Goal: Task Accomplishment & Management: Manage account settings

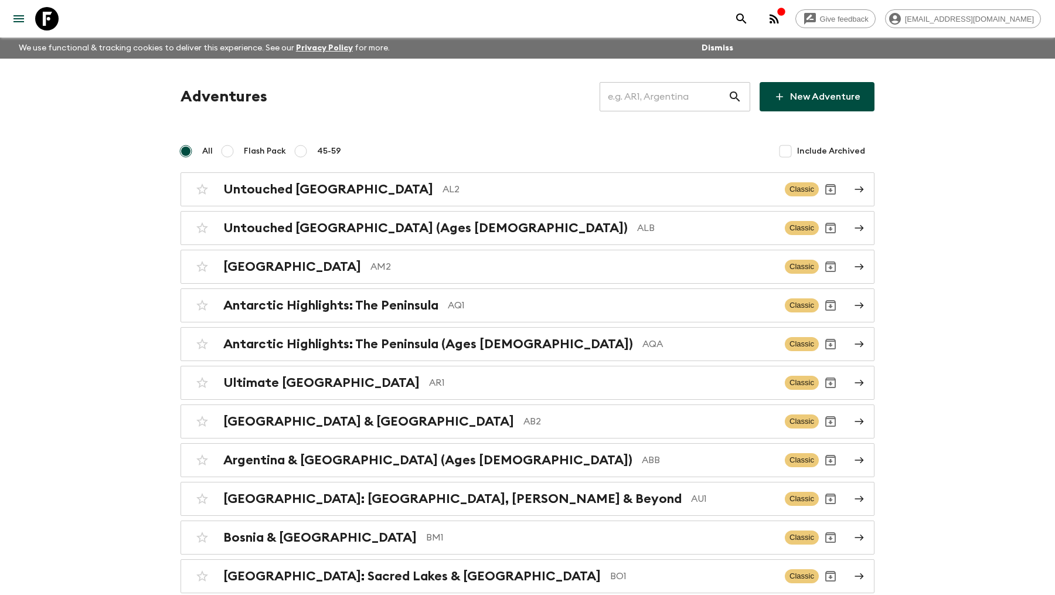
click at [704, 92] on input "text" at bounding box center [664, 96] width 128 height 33
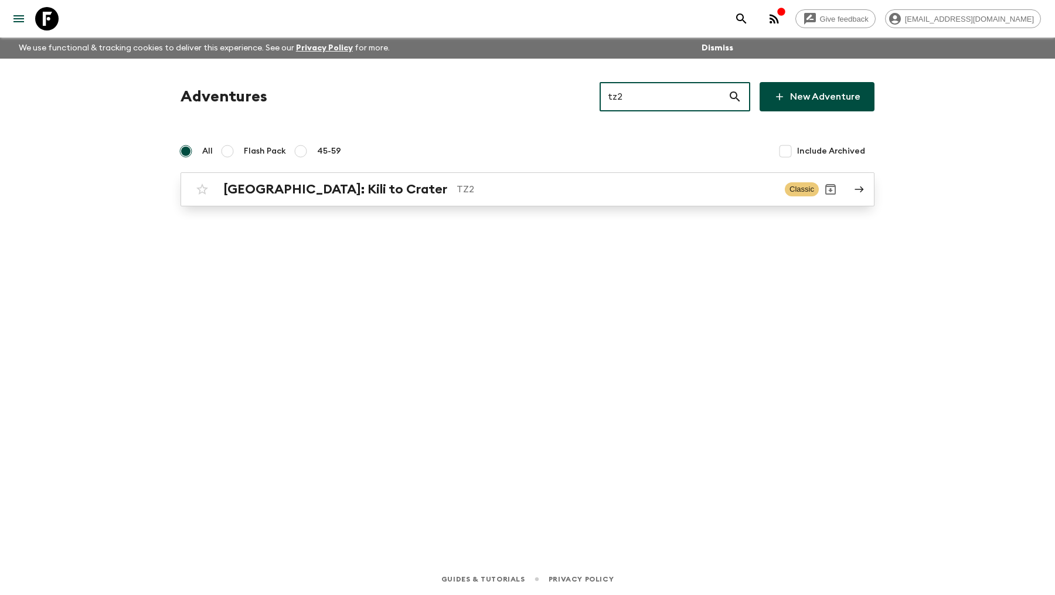
type input "tz2"
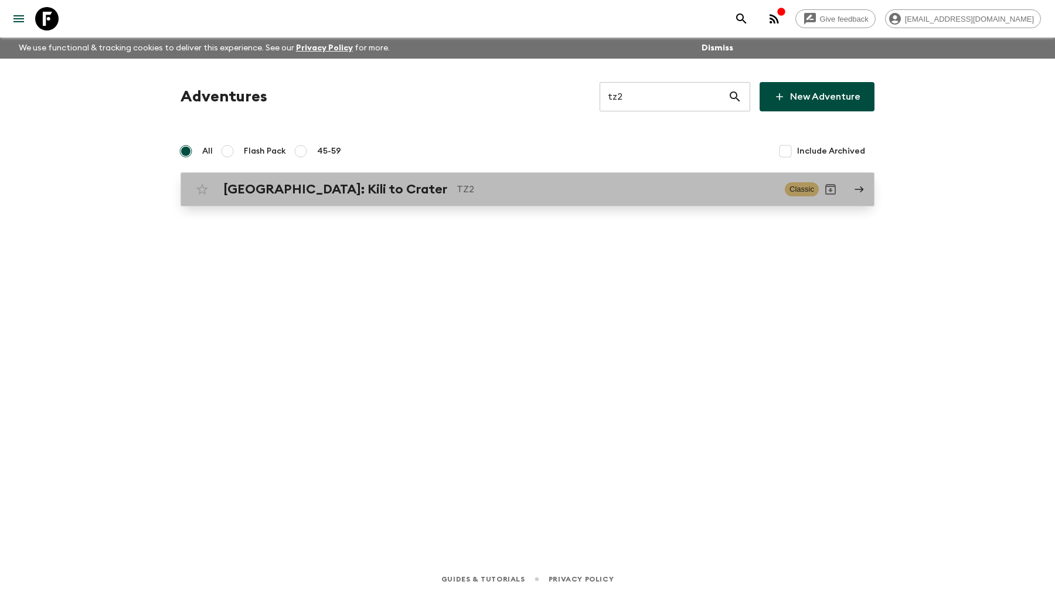
click at [457, 193] on p "TZ2" at bounding box center [616, 189] width 319 height 14
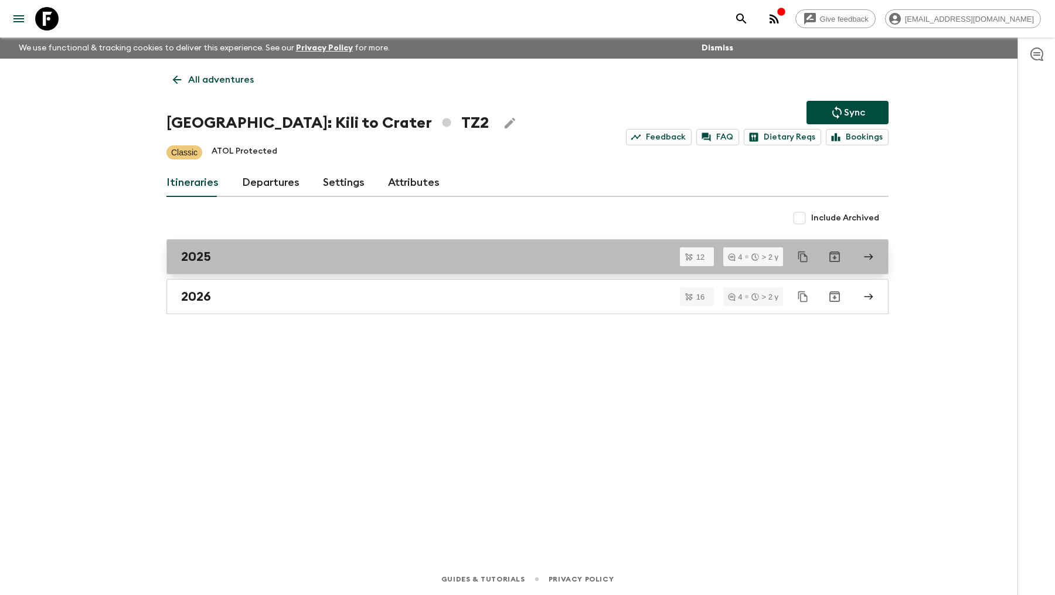
click at [233, 256] on div "2025" at bounding box center [516, 256] width 671 height 15
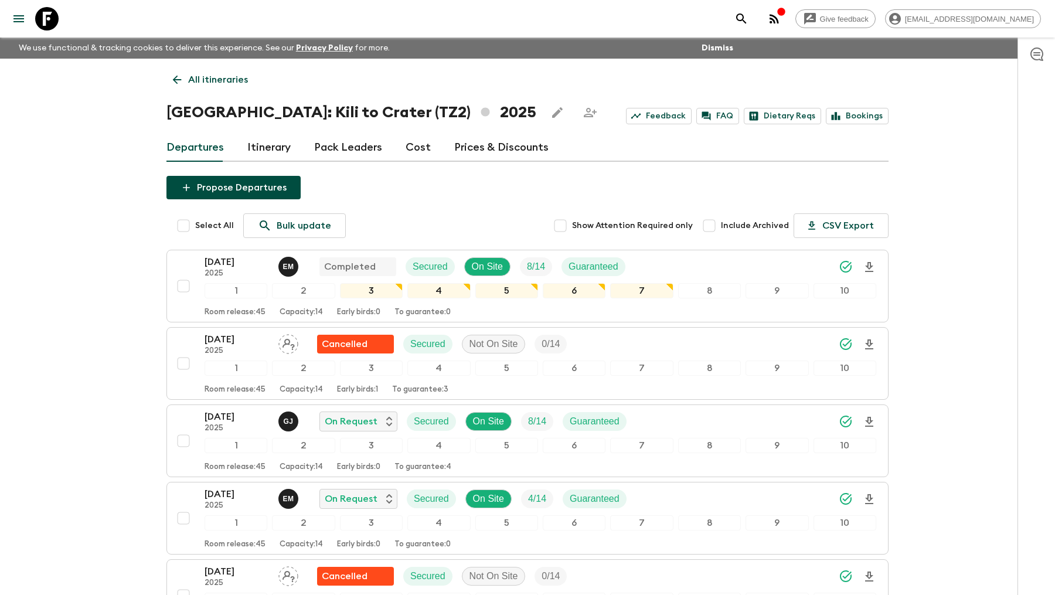
click at [749, 18] on icon "search adventures" at bounding box center [742, 19] width 14 height 14
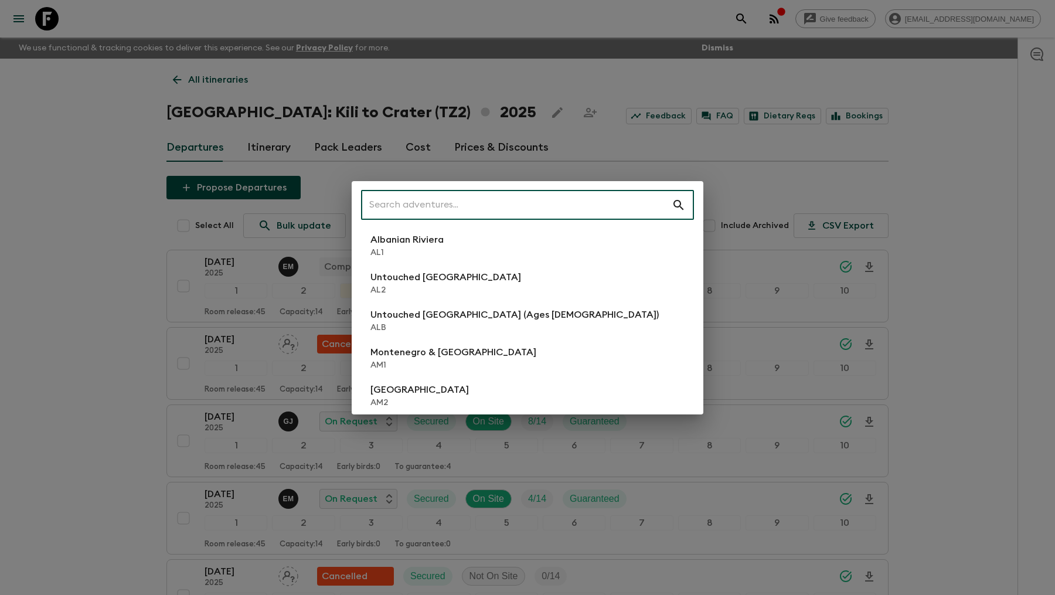
click at [493, 206] on input "text" at bounding box center [516, 205] width 311 height 33
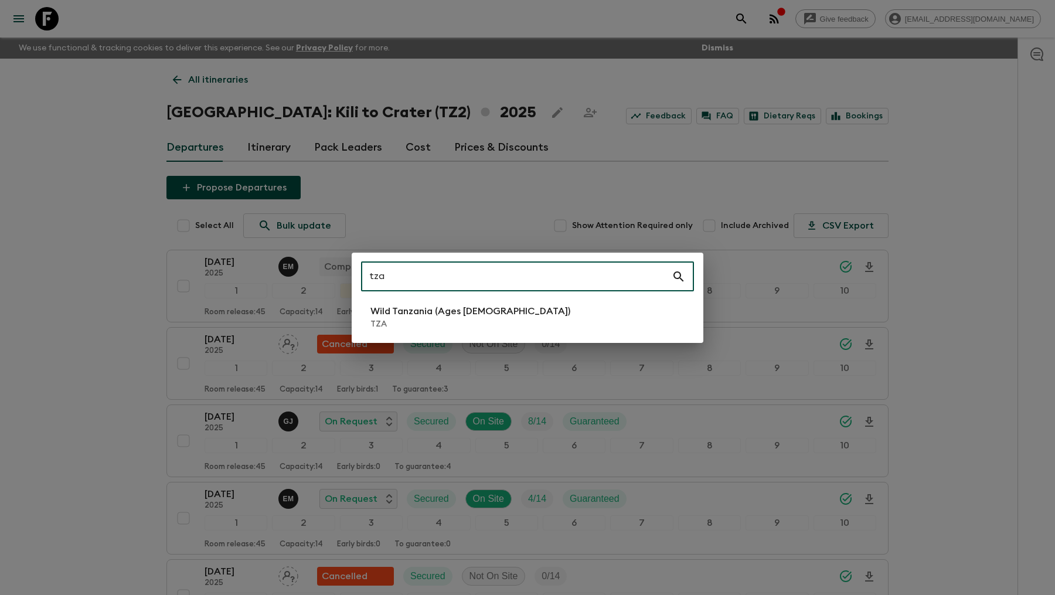
type input "tza"
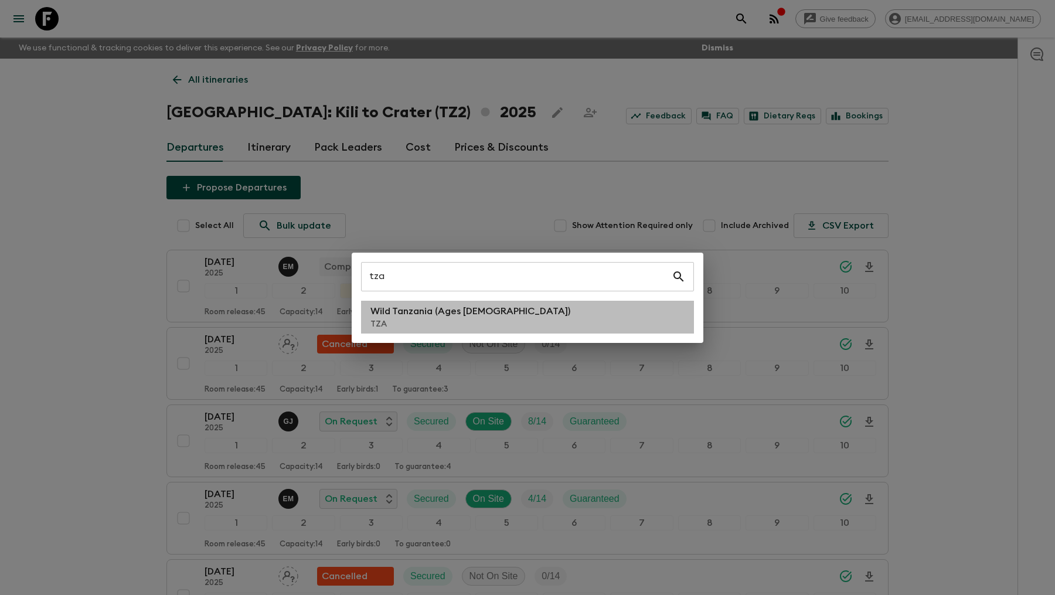
click at [421, 301] on li "Wild Tanzania (Ages [DEMOGRAPHIC_DATA]) TZA" at bounding box center [527, 317] width 333 height 33
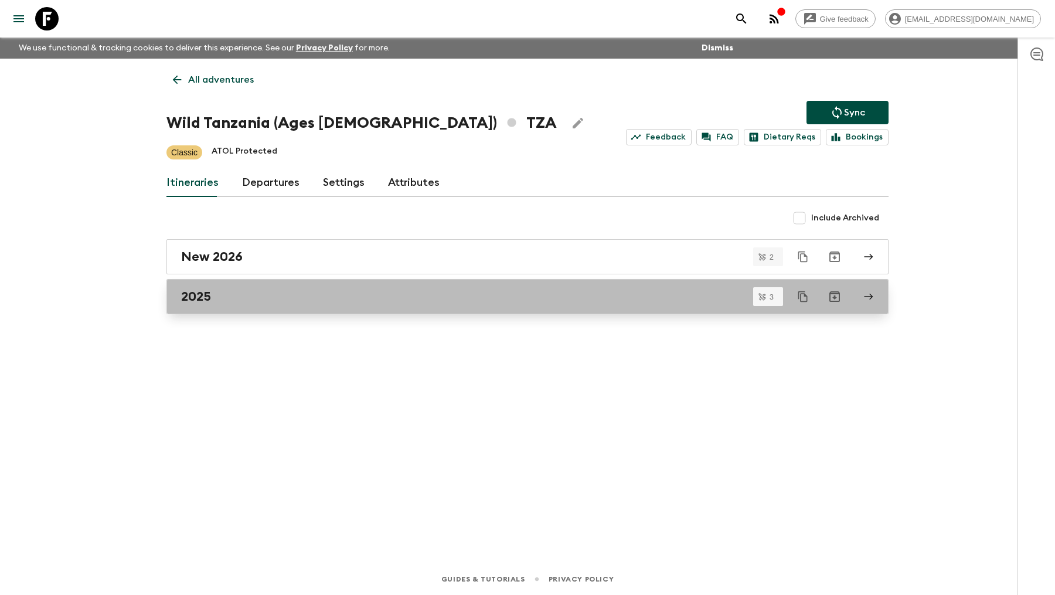
click at [313, 290] on div "2025" at bounding box center [516, 296] width 671 height 15
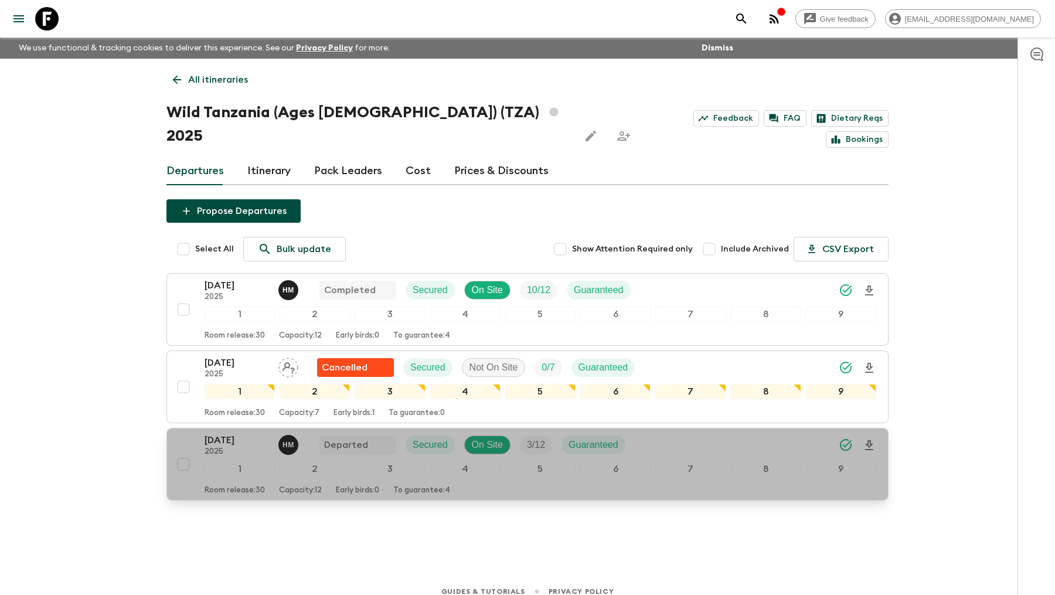
click at [310, 433] on div "[DATE] 2025 H M Departed Secured On Site 3 / 12 Guaranteed" at bounding box center [420, 444] width 430 height 23
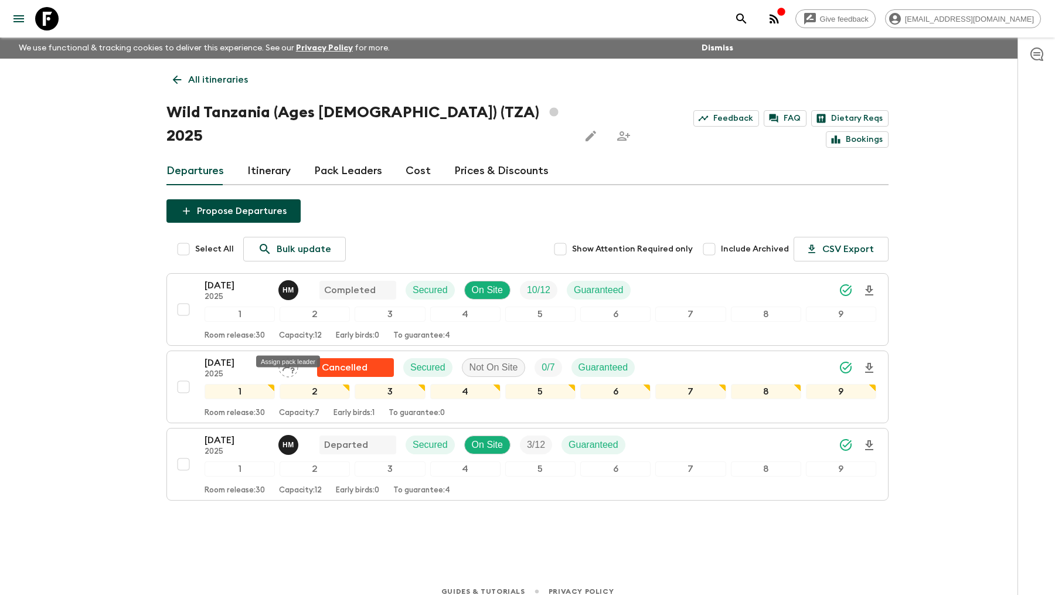
click at [297, 348] on div "Assign pack leader" at bounding box center [288, 358] width 66 height 21
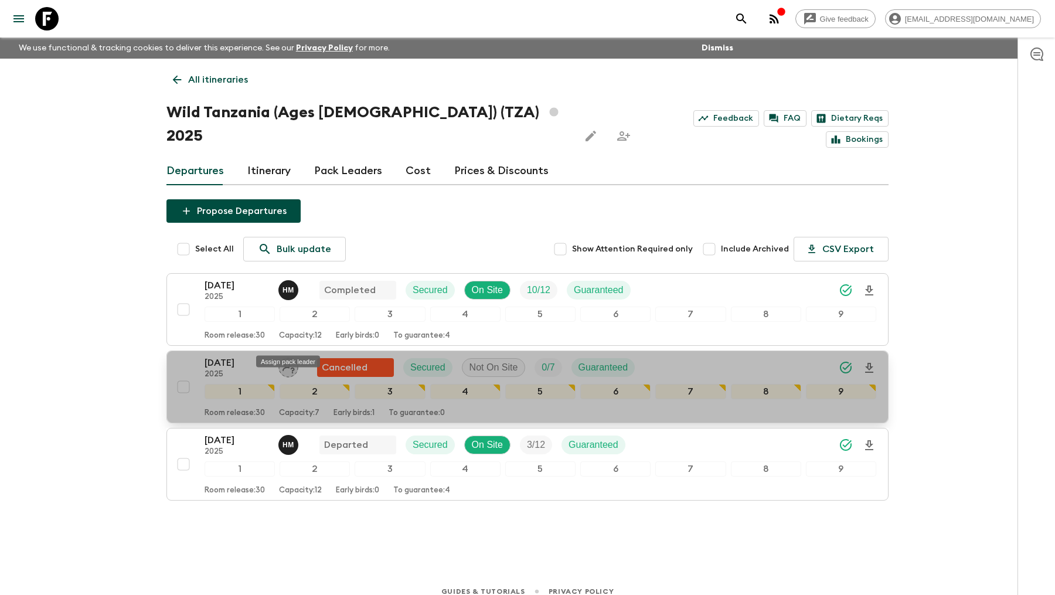
click at [287, 358] on icon "Assign pack leader" at bounding box center [289, 368] width 20 height 20
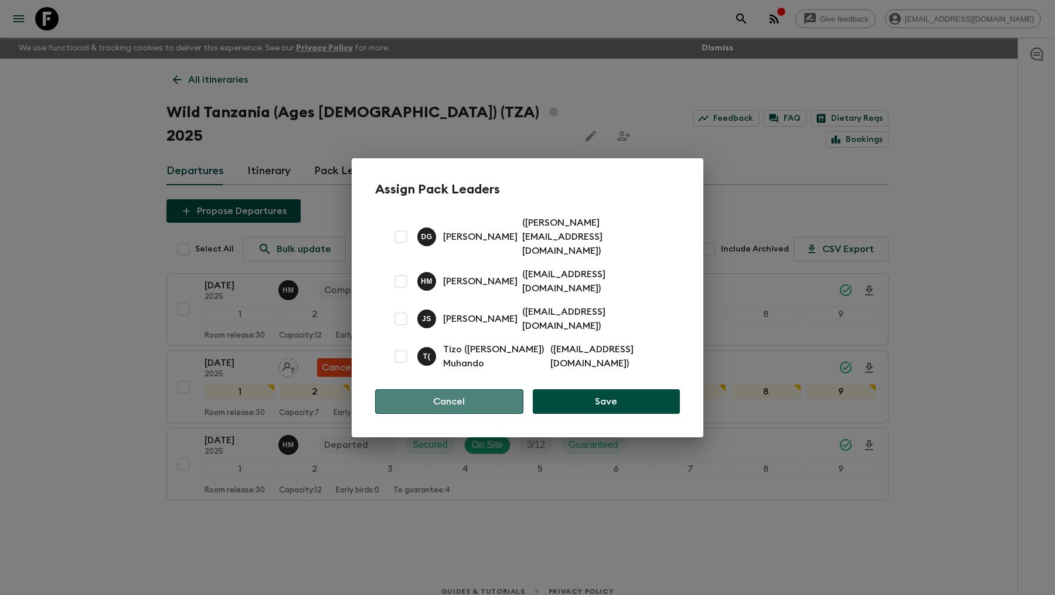
click at [422, 389] on button "Cancel" at bounding box center [449, 401] width 148 height 25
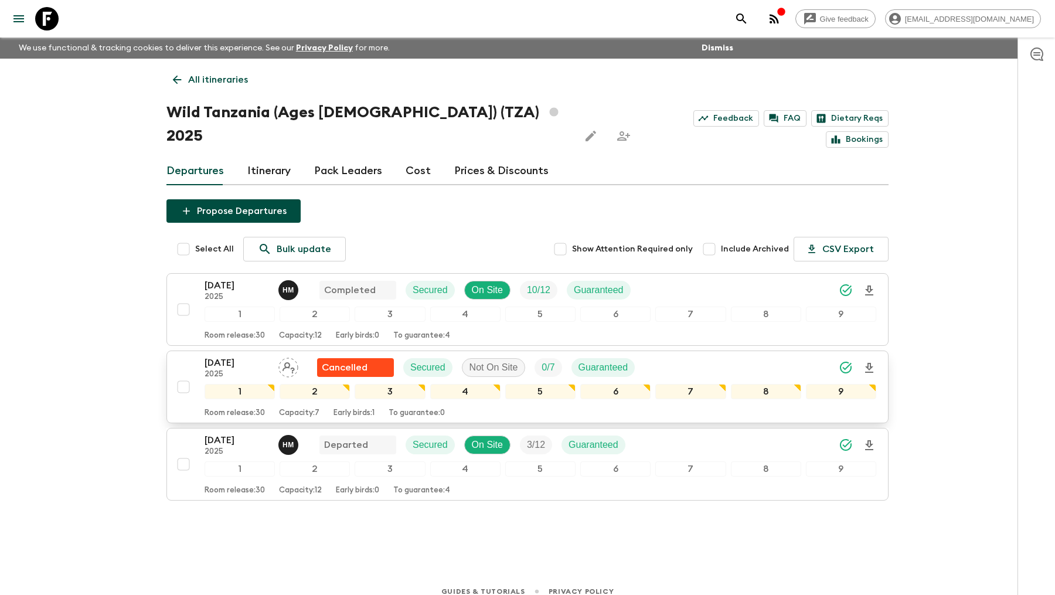
click at [280, 358] on icon "Assign pack leader" at bounding box center [289, 368] width 20 height 20
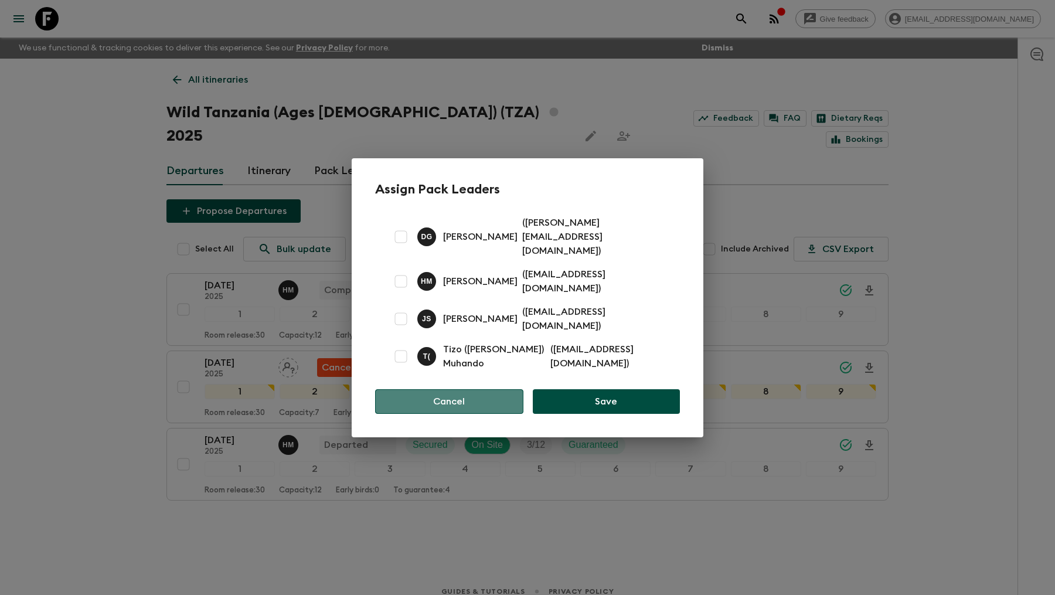
click at [493, 394] on button "Cancel" at bounding box center [449, 401] width 148 height 25
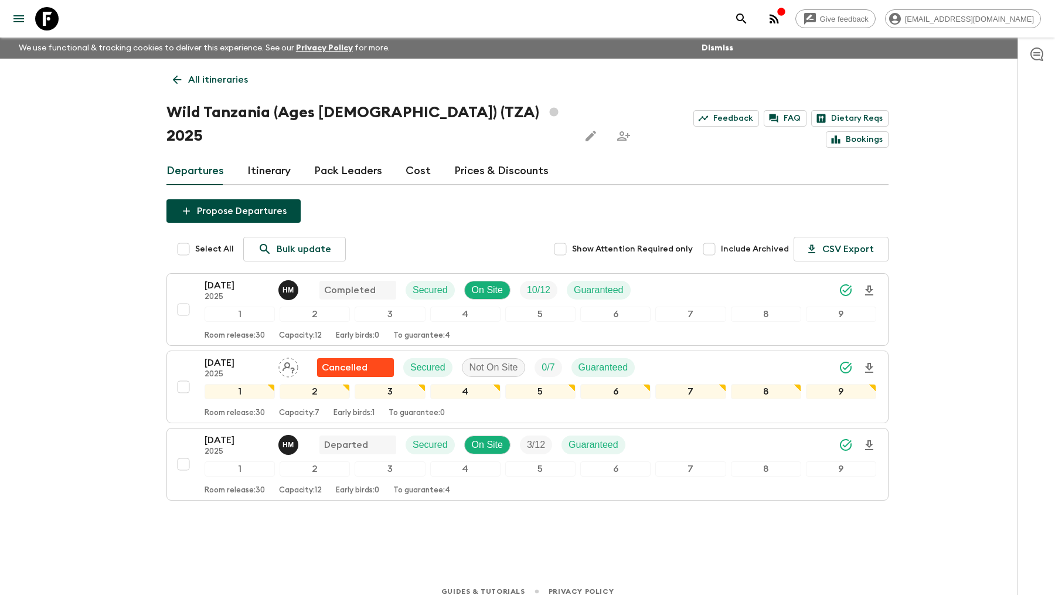
click at [332, 157] on link "Pack Leaders" at bounding box center [348, 171] width 68 height 28
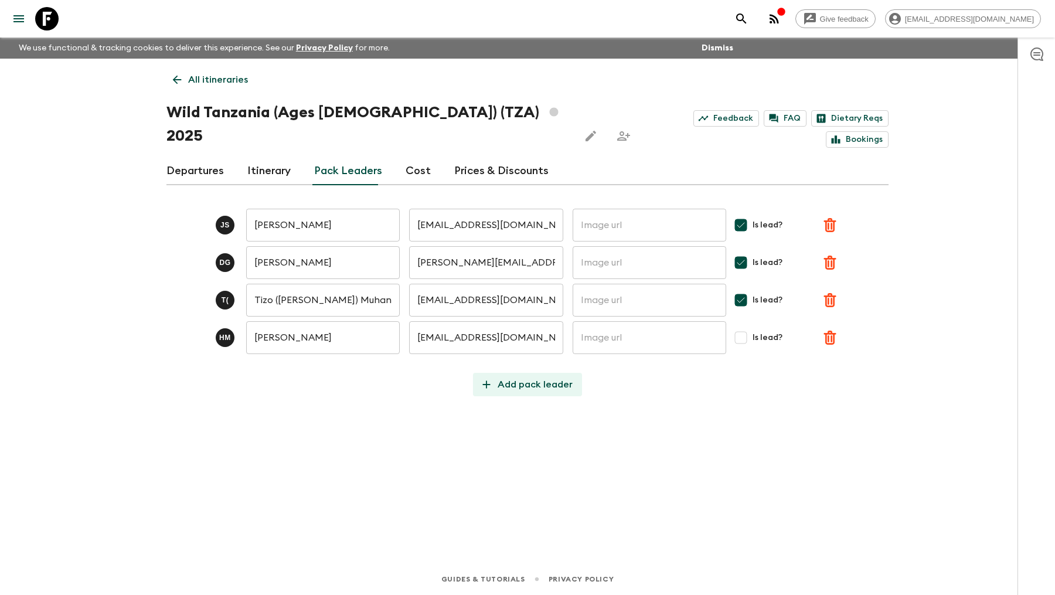
click at [522, 378] on p "Add pack leader" at bounding box center [535, 385] width 75 height 14
click at [323, 359] on input "text" at bounding box center [323, 375] width 154 height 33
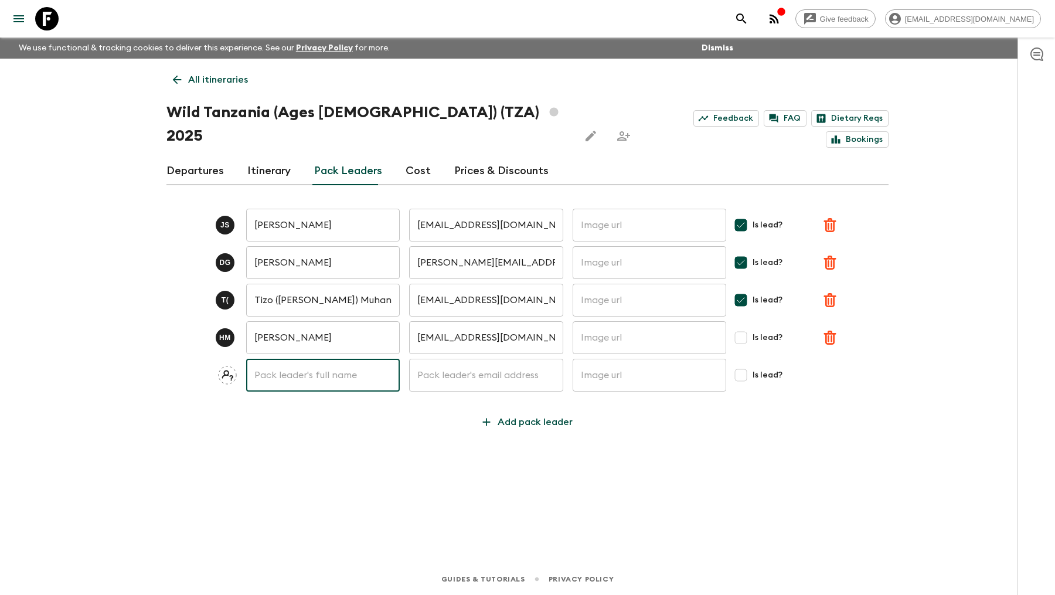
paste input "[PERSON_NAME]"
type input "[PERSON_NAME]"
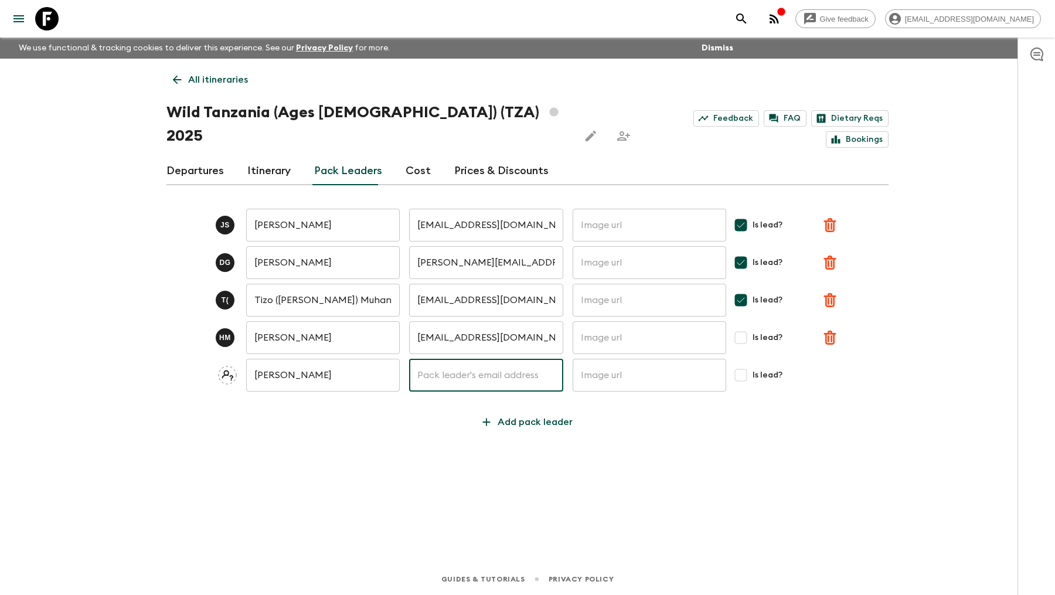
click at [491, 362] on input "text" at bounding box center [486, 375] width 154 height 33
paste input "[EMAIL_ADDRESS][DOMAIN_NAME]"
type input "[EMAIL_ADDRESS][DOMAIN_NAME]"
click at [740, 326] on input "Is lead?" at bounding box center [740, 337] width 23 height 23
checkbox input "true"
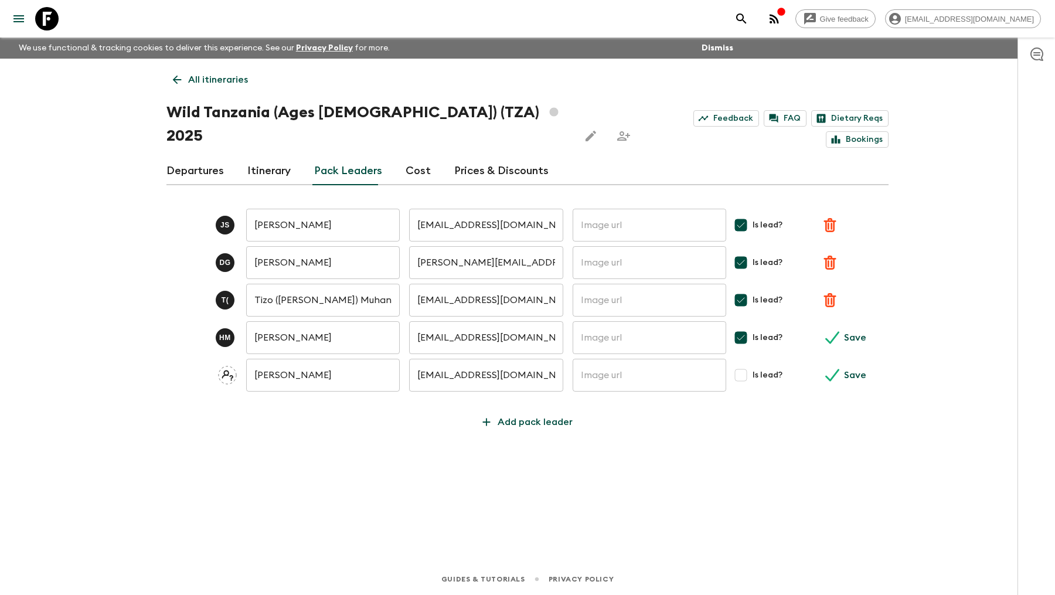
click at [744, 364] on input "Is lead?" at bounding box center [740, 375] width 23 height 23
checkbox input "true"
drag, startPoint x: 292, startPoint y: 311, endPoint x: 247, endPoint y: 311, distance: 44.6
click at [247, 321] on input "[PERSON_NAME]" at bounding box center [323, 337] width 154 height 33
drag, startPoint x: 285, startPoint y: 313, endPoint x: 293, endPoint y: 313, distance: 7.6
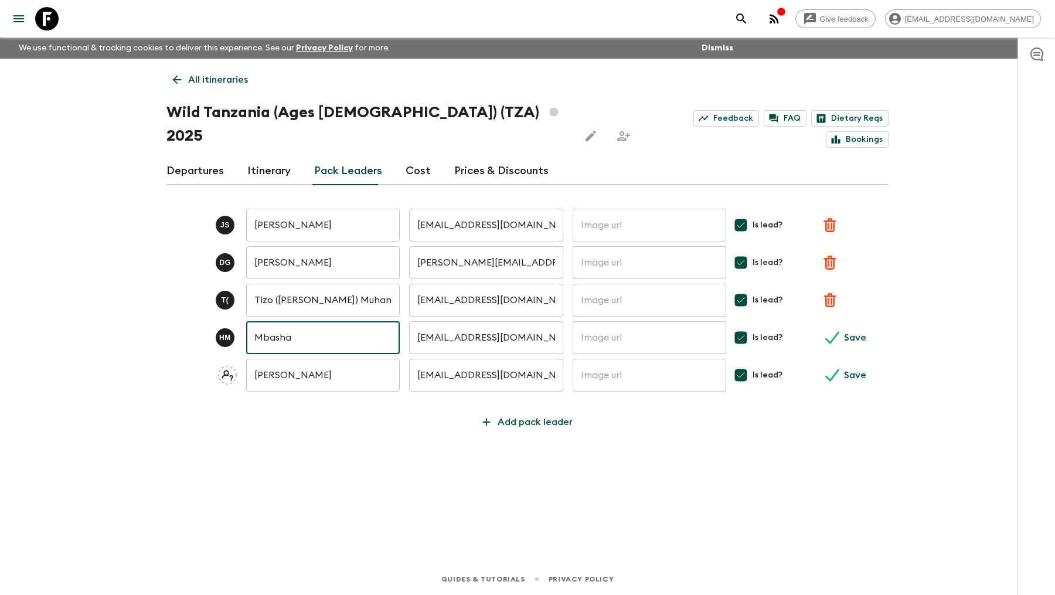
click at [293, 321] on input "Mbasha" at bounding box center [323, 337] width 154 height 33
click at [307, 321] on input "Mbasha" at bounding box center [323, 337] width 154 height 33
paste input "Halfani"
click at [845, 331] on p "Save" at bounding box center [855, 338] width 22 height 14
type input "[PERSON_NAME]"
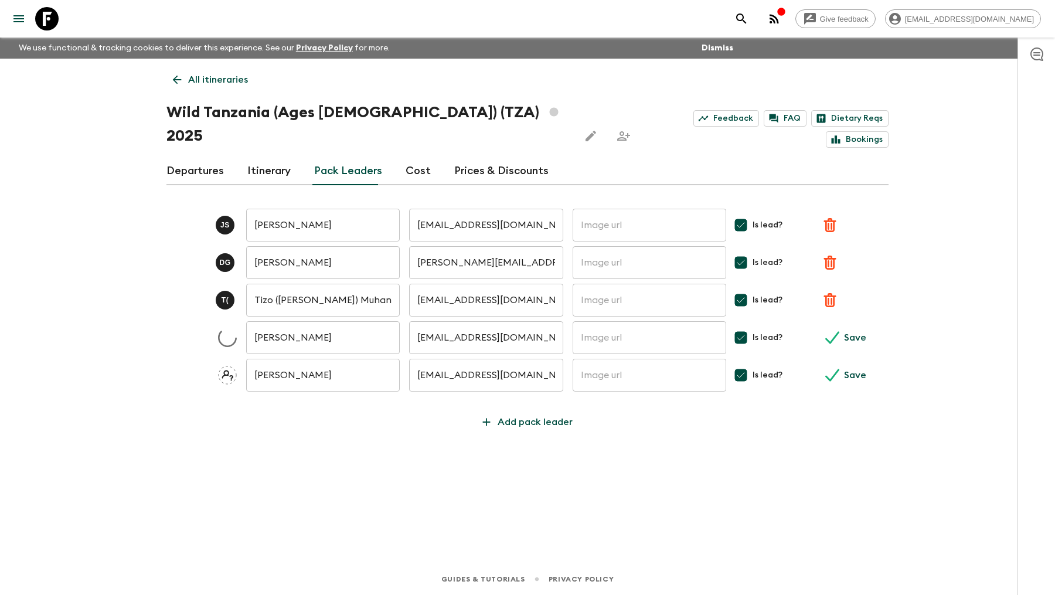
checkbox input "false"
type input "[PERSON_NAME]"
checkbox input "true"
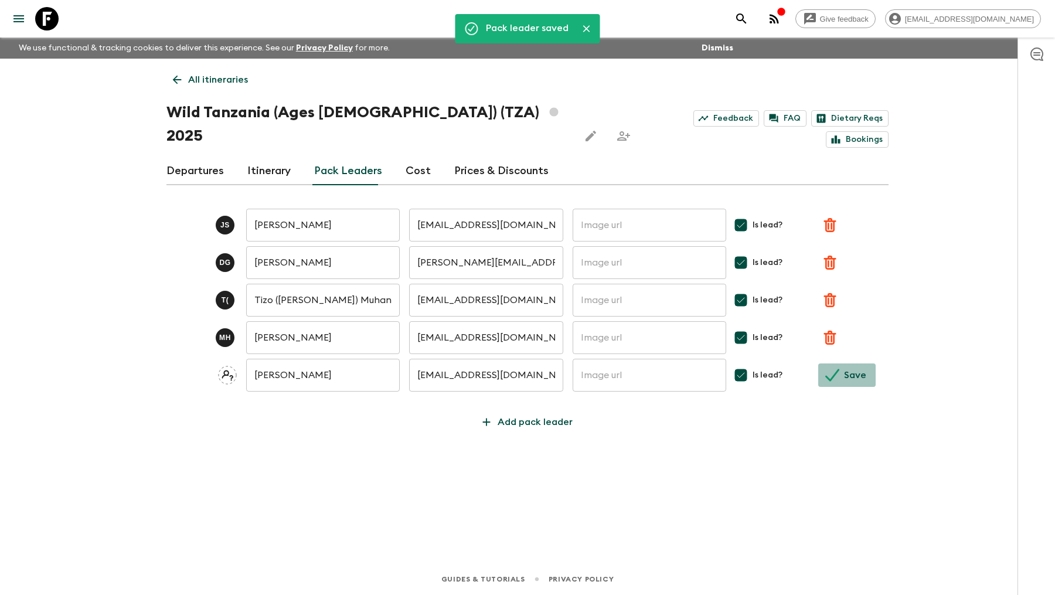
click at [840, 364] on button "Save" at bounding box center [847, 375] width 57 height 23
